Goal: Navigation & Orientation: Find specific page/section

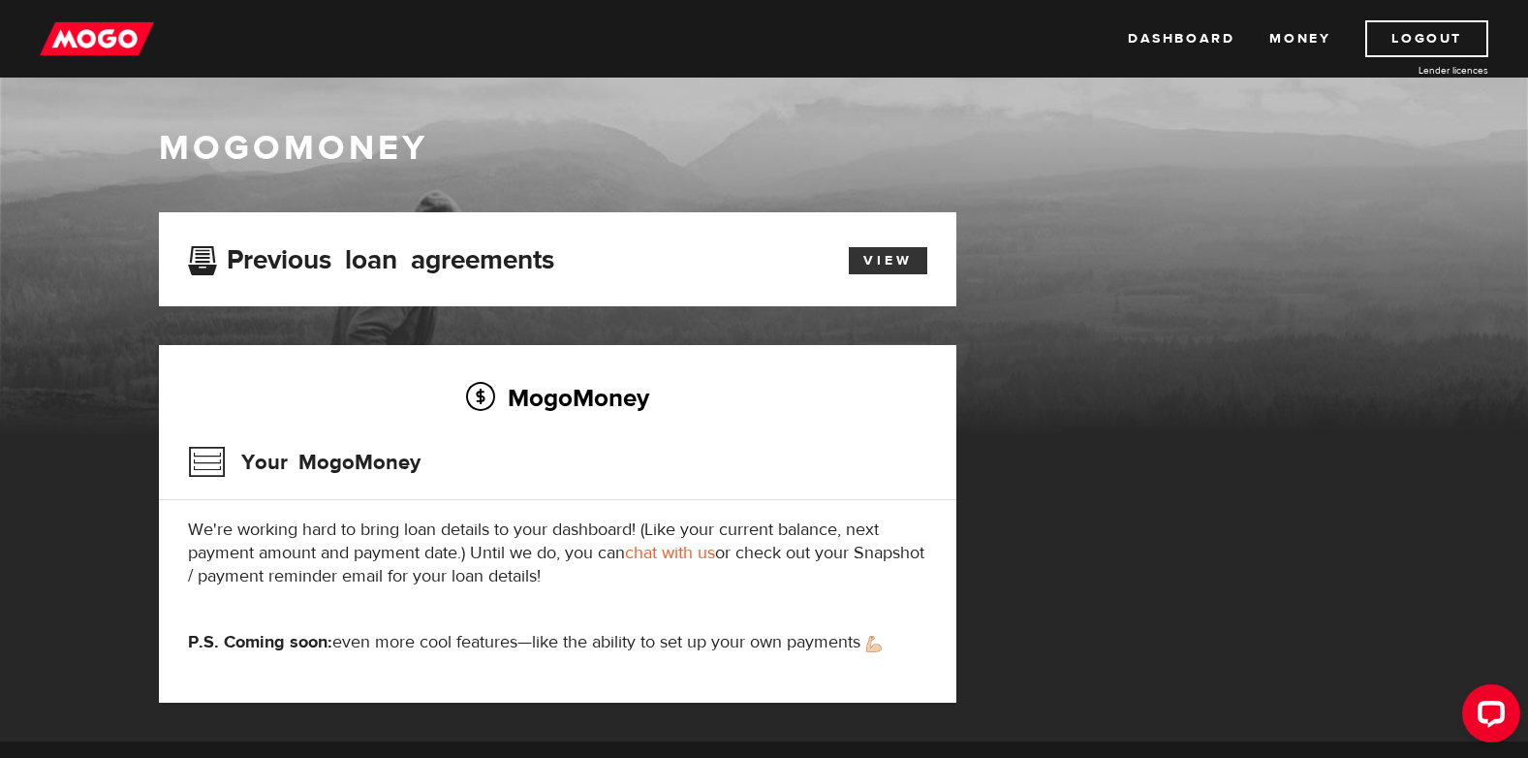
click at [891, 255] on link "View" at bounding box center [888, 260] width 78 height 27
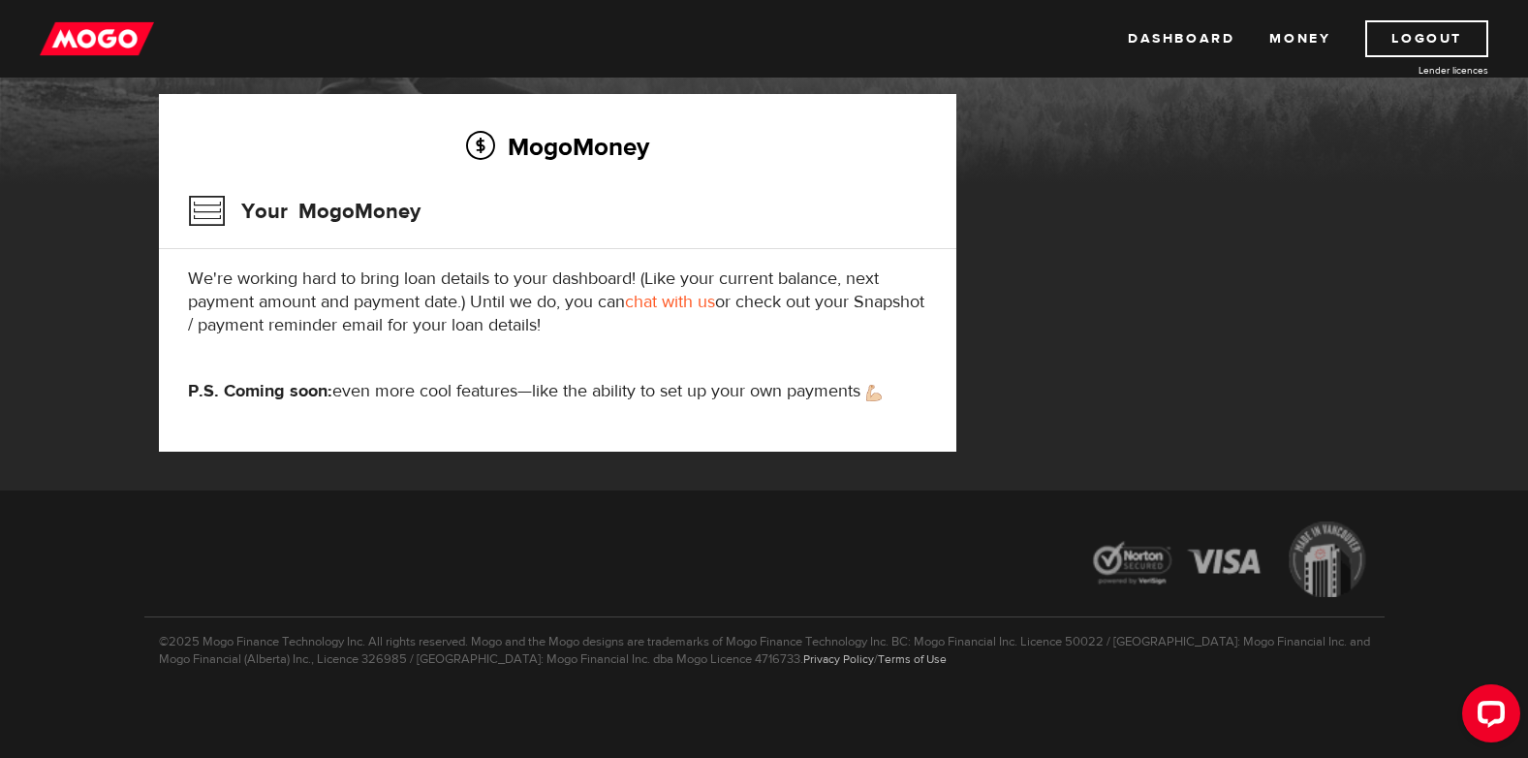
scroll to position [255, 0]
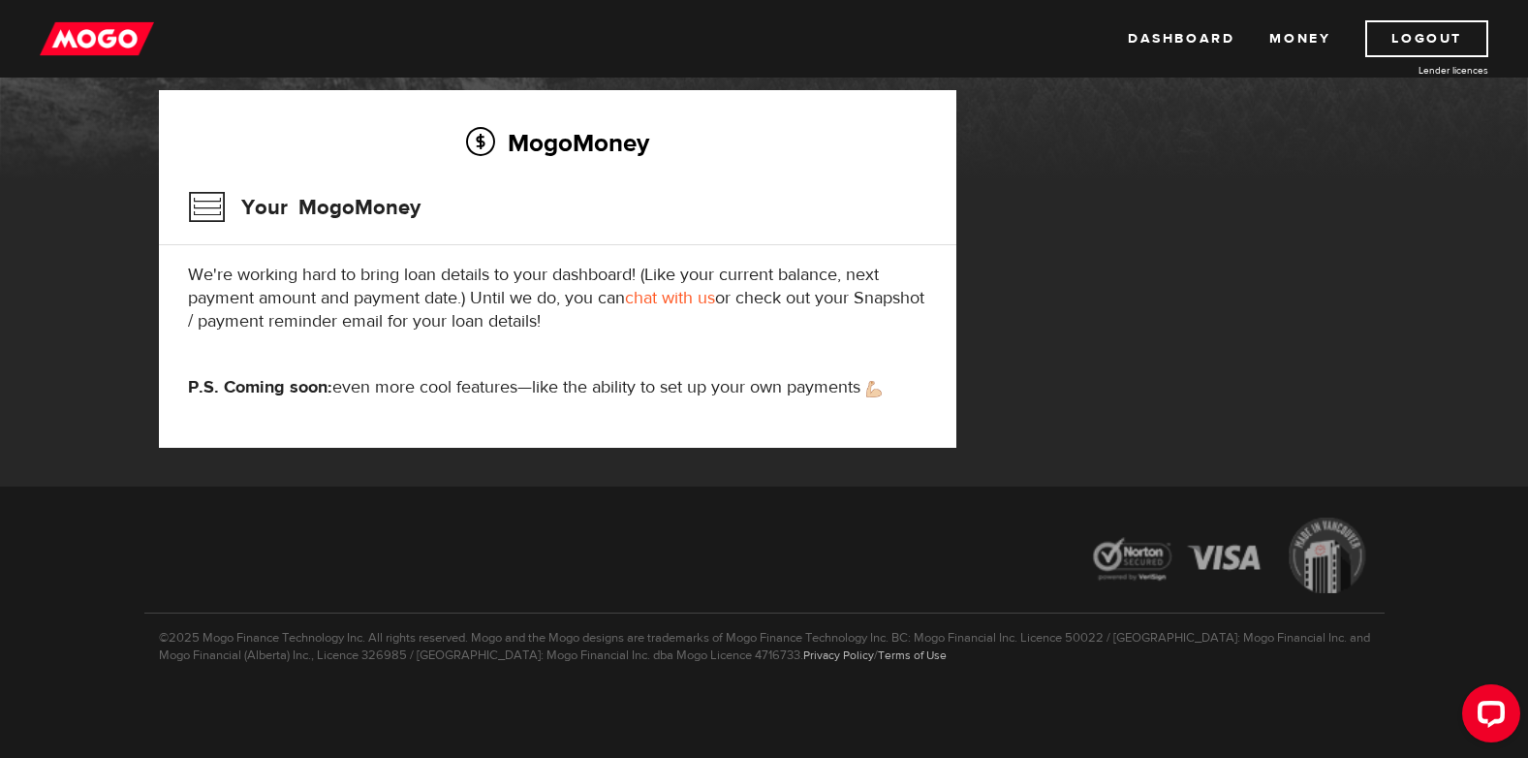
click at [200, 209] on h3 "Your MogoMoney" at bounding box center [304, 207] width 233 height 50
click at [484, 140] on h2 "MogoMoney" at bounding box center [557, 142] width 739 height 41
click at [1292, 42] on link "Money" at bounding box center [1299, 38] width 61 height 37
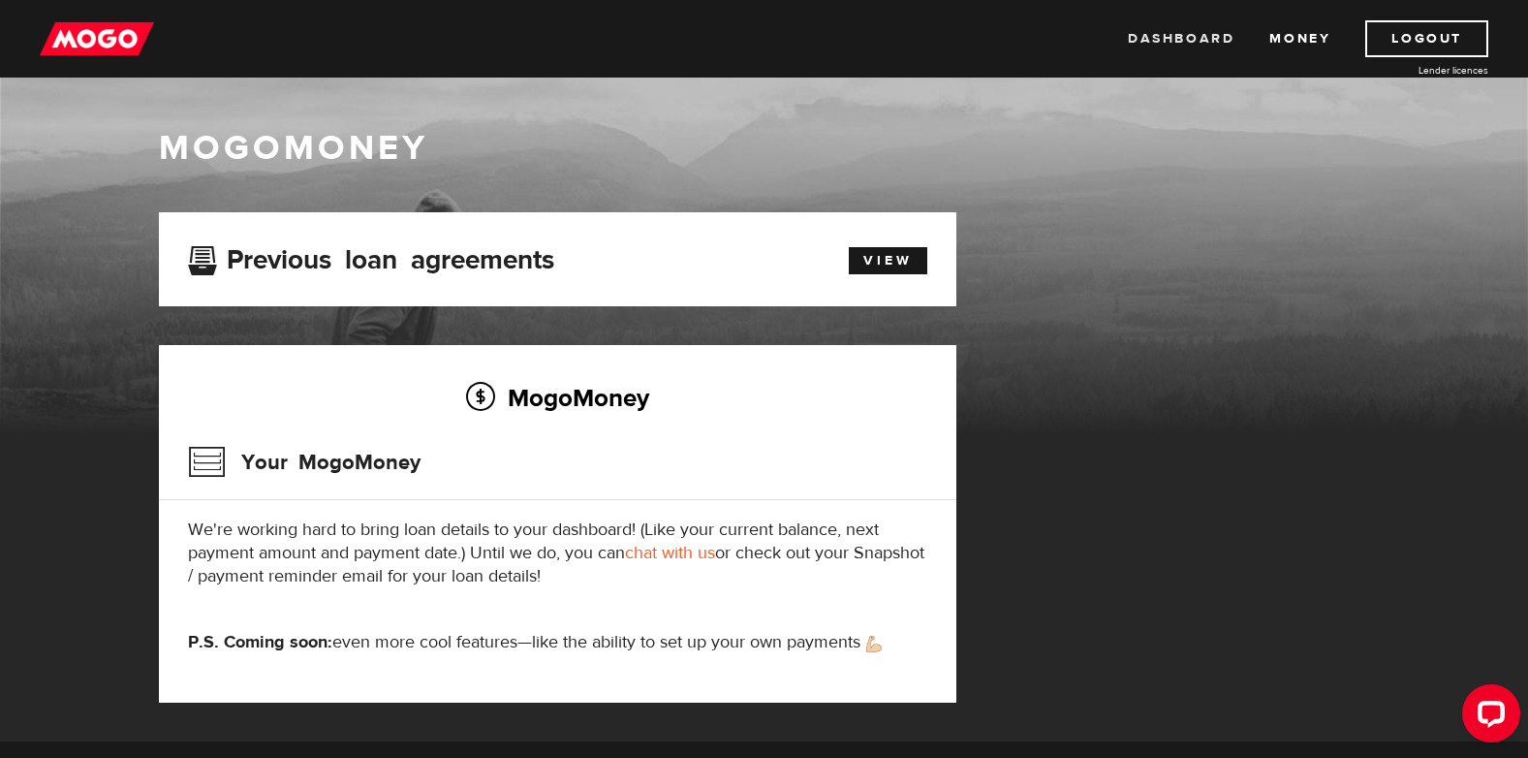
click at [1166, 30] on link "Dashboard" at bounding box center [1181, 38] width 107 height 37
click at [484, 387] on h2 "MogoMoney" at bounding box center [557, 397] width 739 height 41
click at [905, 257] on link "View" at bounding box center [888, 260] width 78 height 27
